Goal: Task Accomplishment & Management: Manage account settings

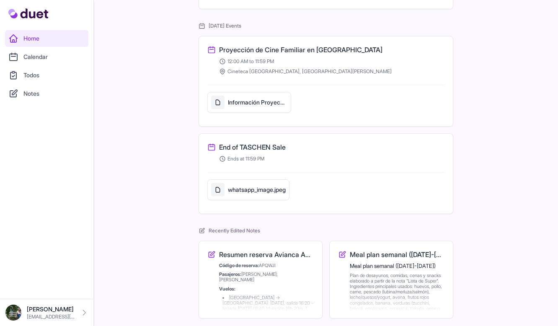
scroll to position [291, 0]
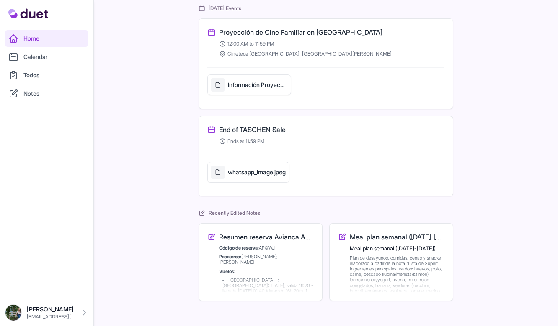
click at [277, 262] on p "Pasajeros: [PERSON_NAME]; [PERSON_NAME]" at bounding box center [266, 259] width 95 height 11
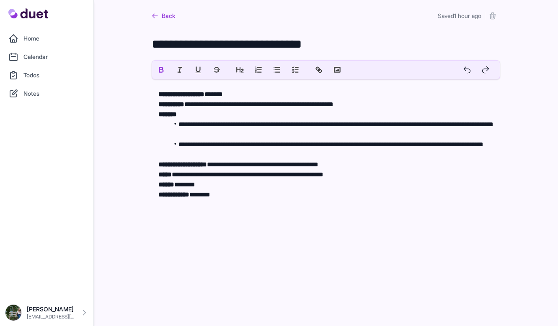
click at [166, 15] on link "Back" at bounding box center [163, 15] width 23 height 15
